Goal: Task Accomplishment & Management: Use online tool/utility

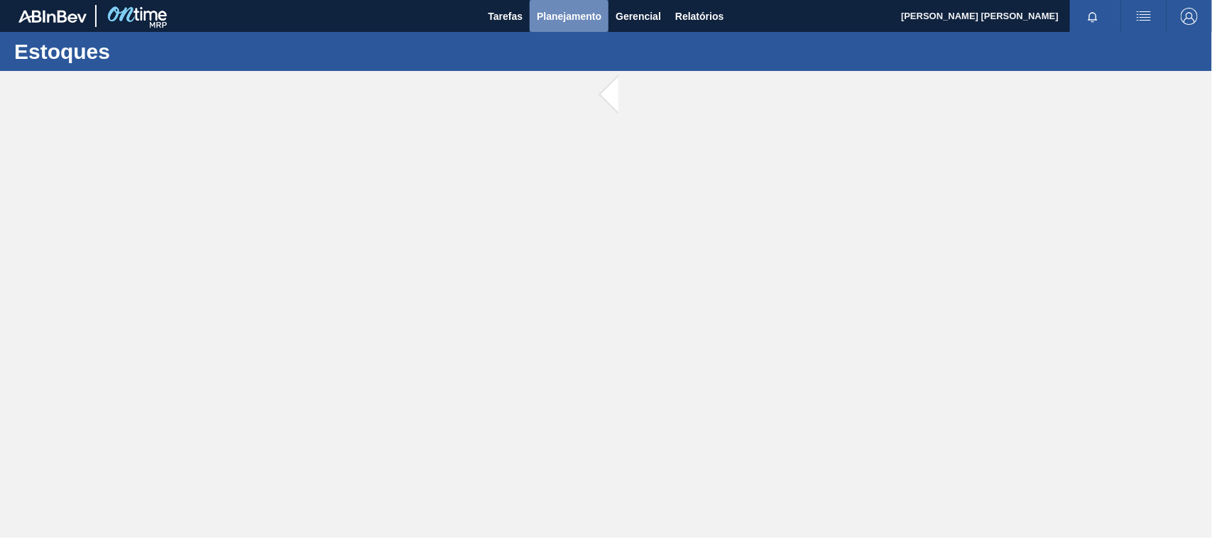
click at [584, 5] on button "Planejamento" at bounding box center [569, 16] width 79 height 32
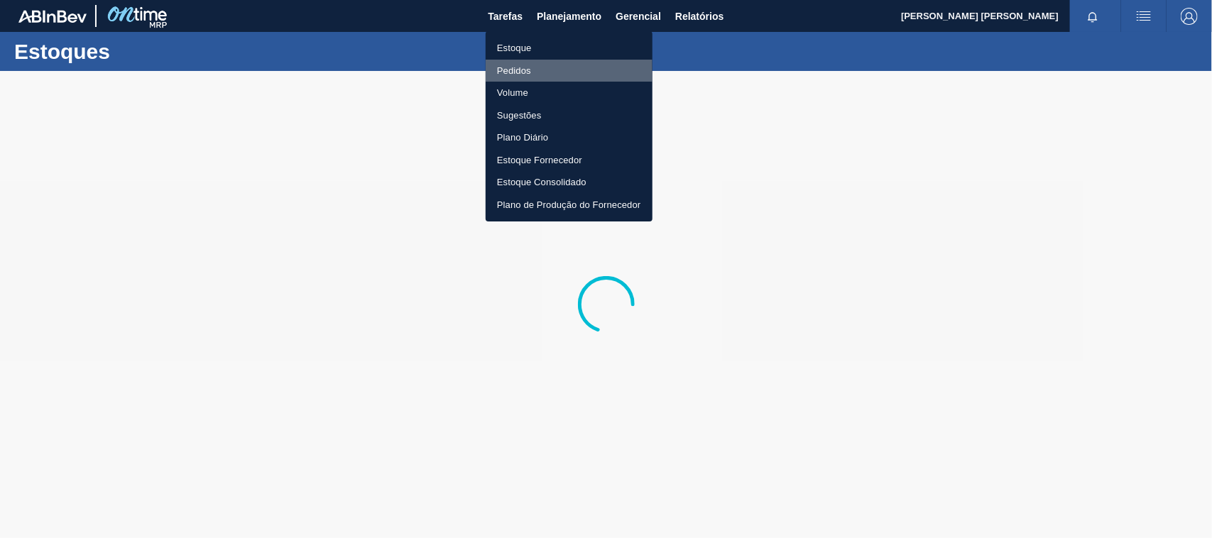
click at [486, 60] on li "Pedidos" at bounding box center [569, 71] width 167 height 23
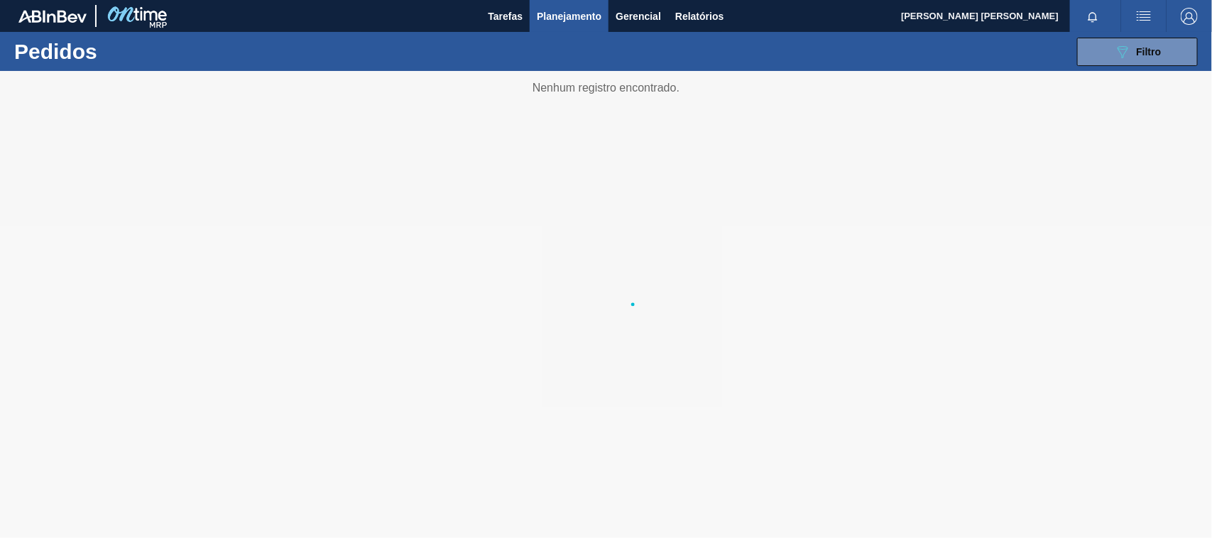
click at [499, 0] on body "Tarefas Planejamento Gerencial Relatórios [PERSON_NAME] [PERSON_NAME] Marcar to…" at bounding box center [606, 0] width 1212 height 0
click at [1086, 55] on button "089F7B8B-B2A5-4AFE-B5C0-19BA573D28AC Filtro" at bounding box center [1137, 52] width 121 height 28
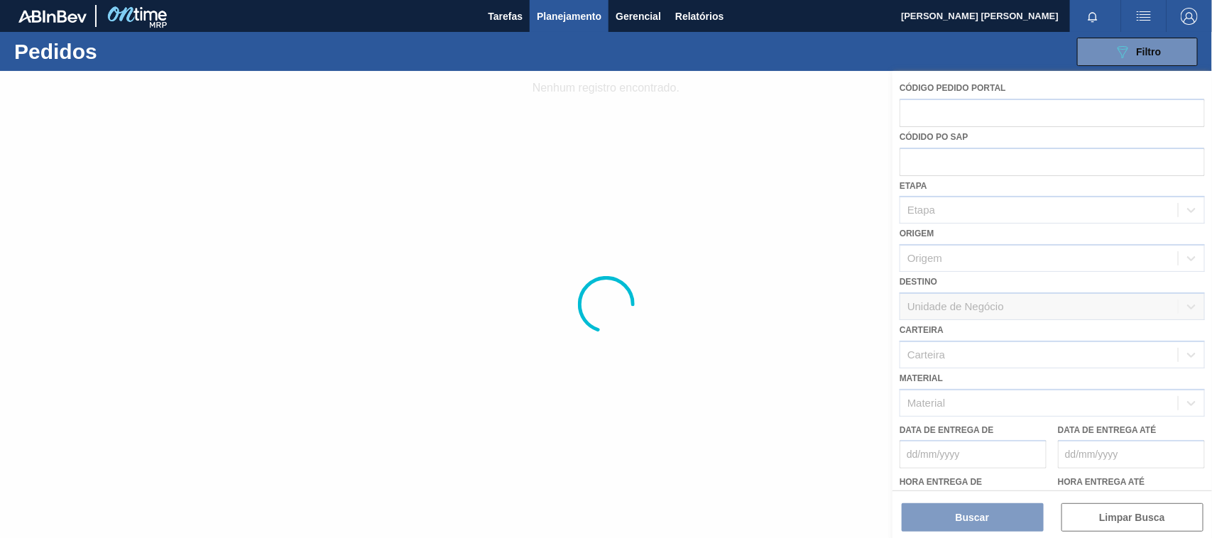
click at [952, 396] on div at bounding box center [606, 304] width 1212 height 467
click at [952, 396] on div "Material" at bounding box center [1039, 403] width 278 height 21
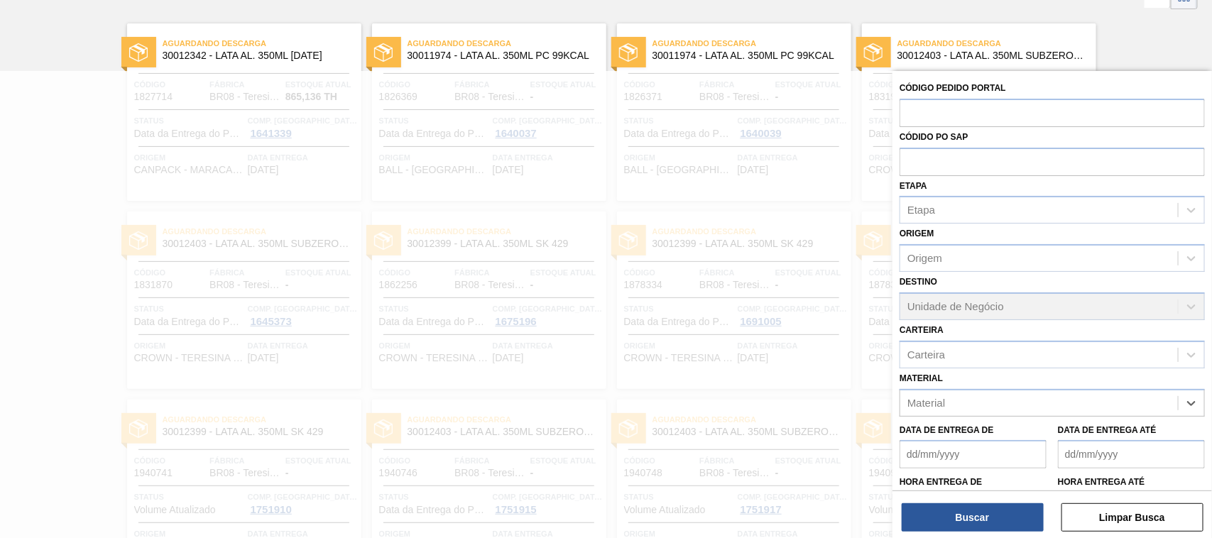
click at [952, 396] on div "Material" at bounding box center [1039, 403] width 278 height 21
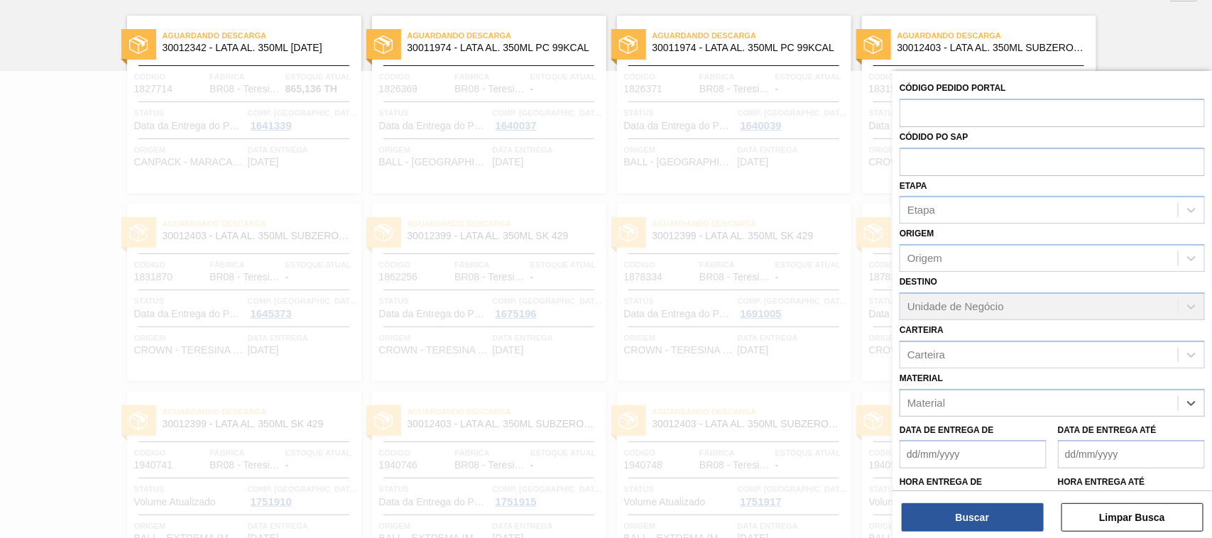
scroll to position [101, 0]
paste input "30017353"
type input "30017353"
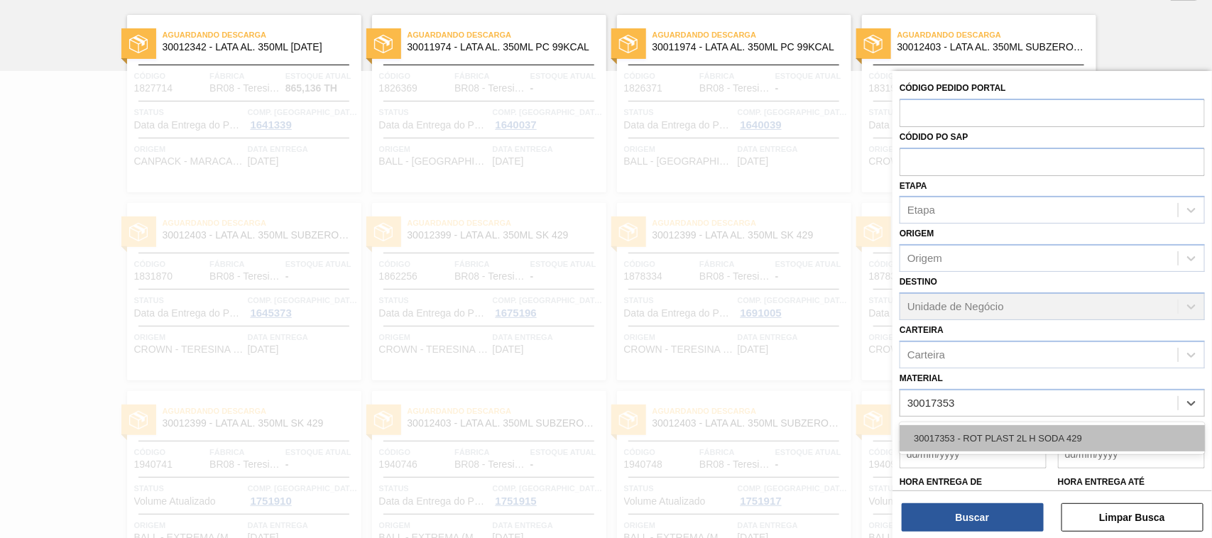
click at [980, 426] on div "30017353 - ROT PLAST 2L H SODA 429" at bounding box center [1052, 438] width 305 height 26
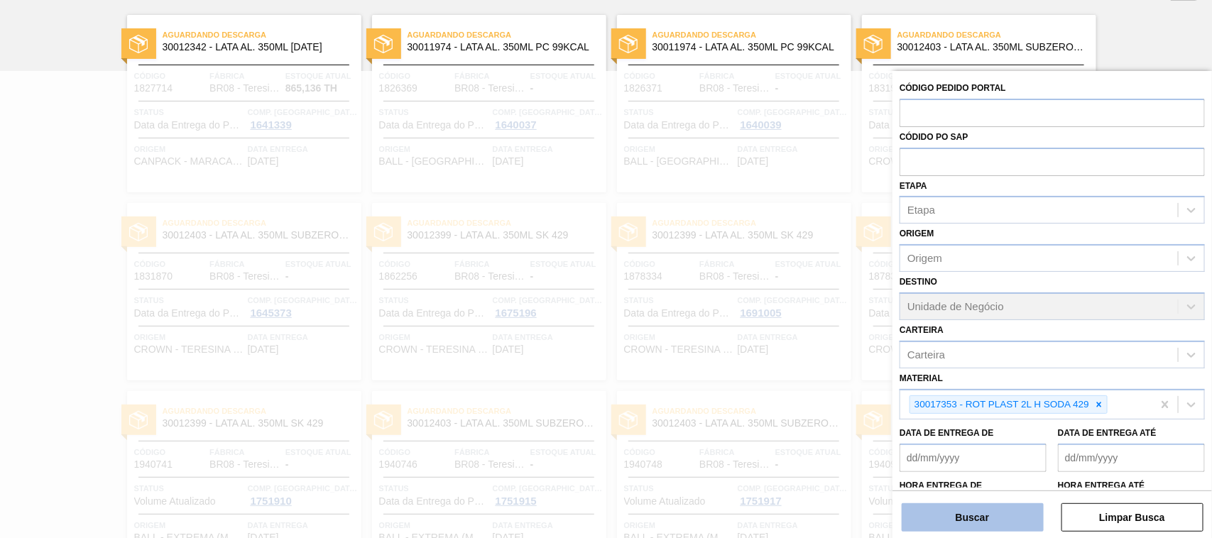
click at [980, 508] on button "Buscar" at bounding box center [973, 517] width 142 height 28
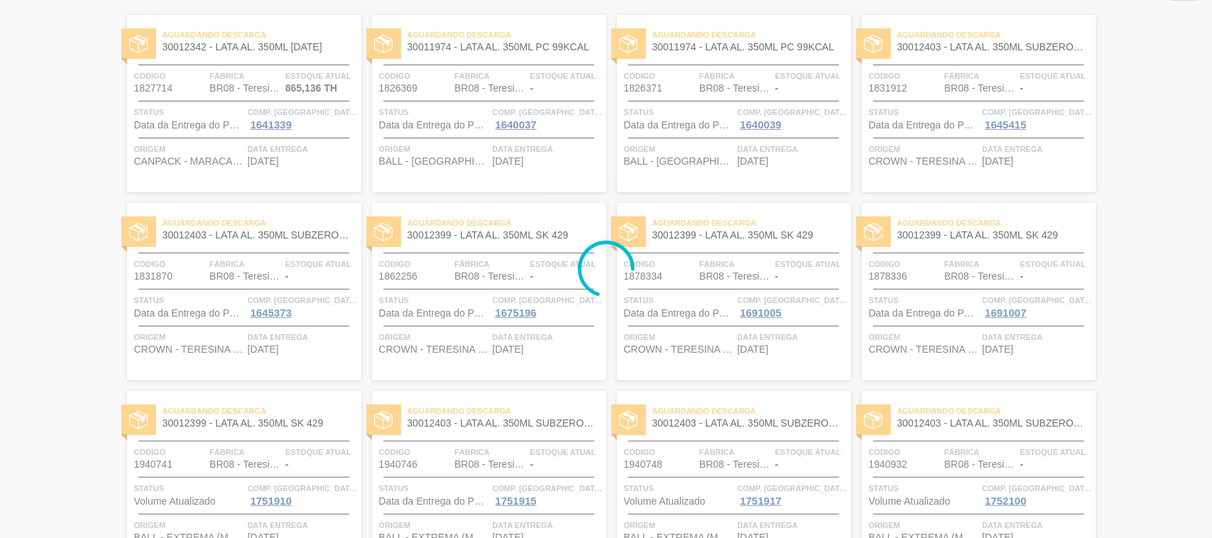
scroll to position [0, 0]
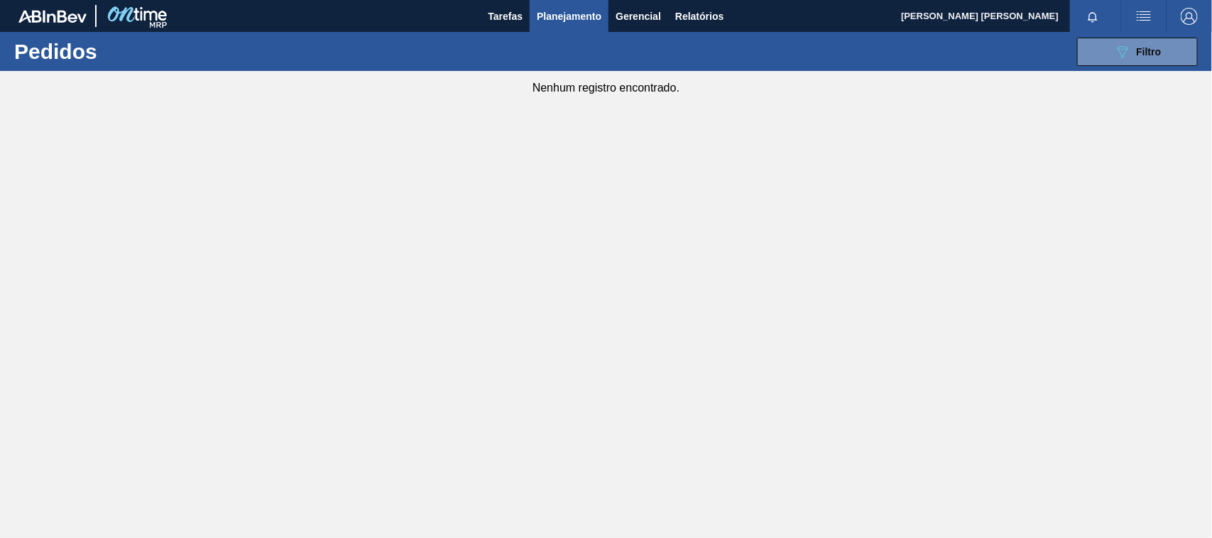
click at [591, 19] on span "Planejamento" at bounding box center [569, 16] width 65 height 17
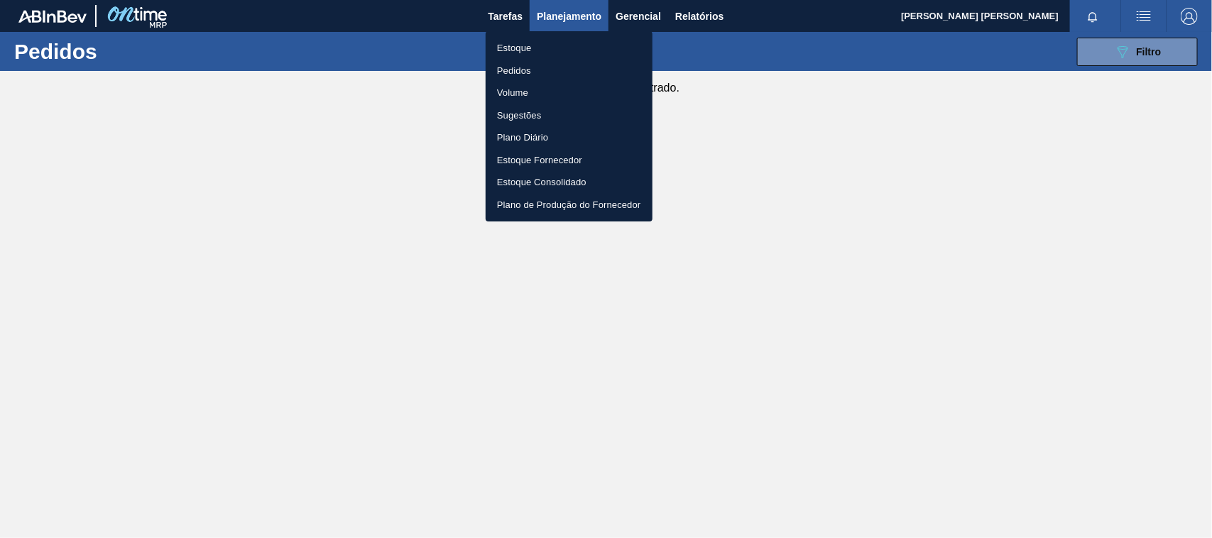
click at [846, 244] on div at bounding box center [606, 269] width 1212 height 538
